Goal: Task Accomplishment & Management: Manage account settings

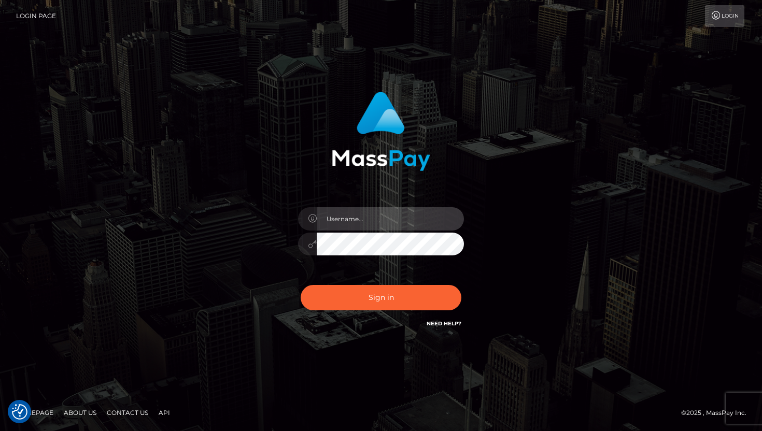
click at [364, 218] on input "text" at bounding box center [390, 218] width 147 height 23
type input "[EMAIL_ADDRESS][DOMAIN_NAME]"
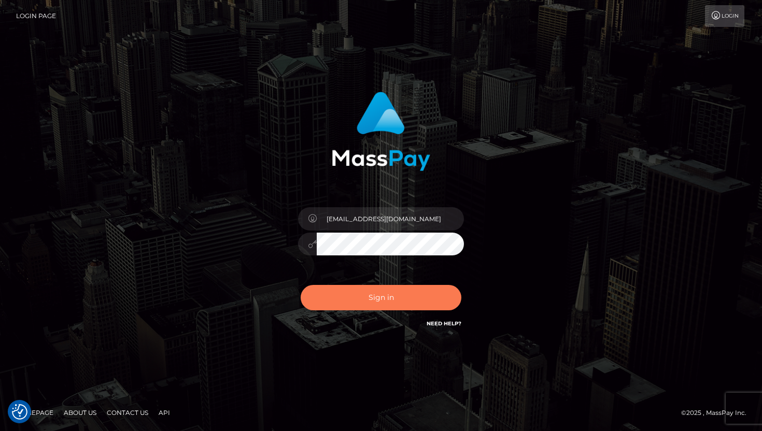
click at [424, 296] on button "Sign in" at bounding box center [380, 297] width 161 height 25
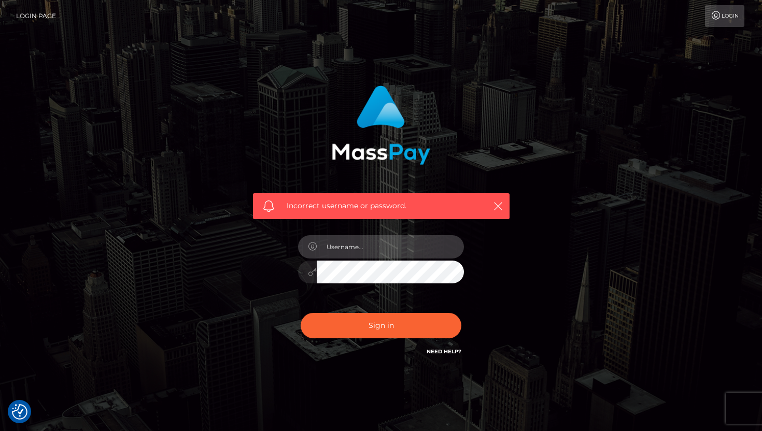
click at [372, 242] on input "text" at bounding box center [390, 246] width 147 height 23
click at [353, 241] on input "text" at bounding box center [390, 246] width 147 height 23
type input "[EMAIL_ADDRESS][DOMAIN_NAME]"
click at [332, 297] on div "[EMAIL_ADDRESS][DOMAIN_NAME]" at bounding box center [380, 266] width 181 height 79
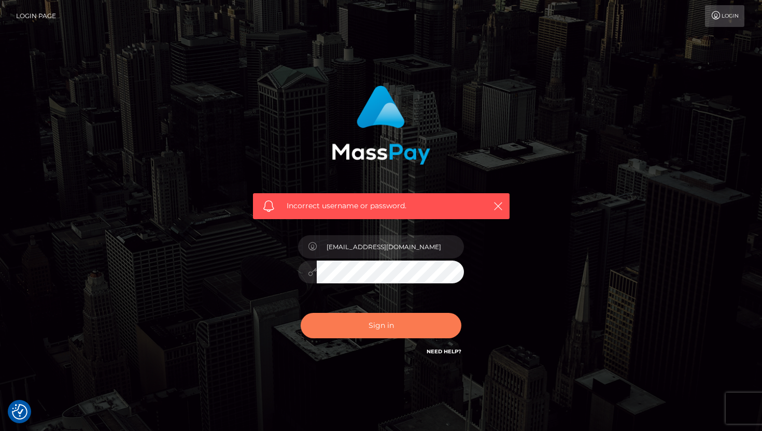
click at [342, 321] on button "Sign in" at bounding box center [380, 325] width 161 height 25
